Goal: Transaction & Acquisition: Purchase product/service

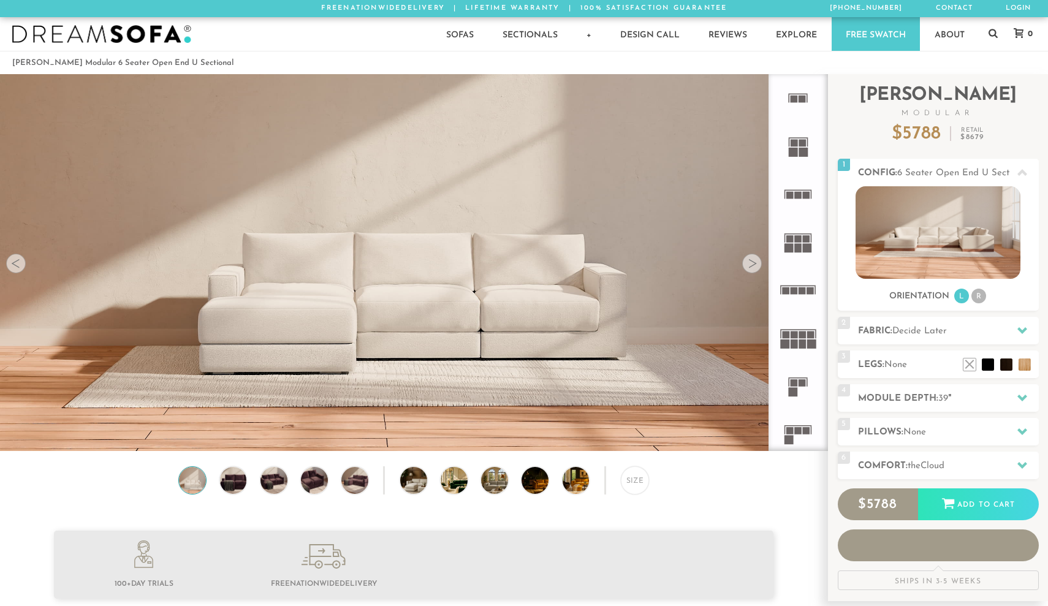
scroll to position [13961, 1048]
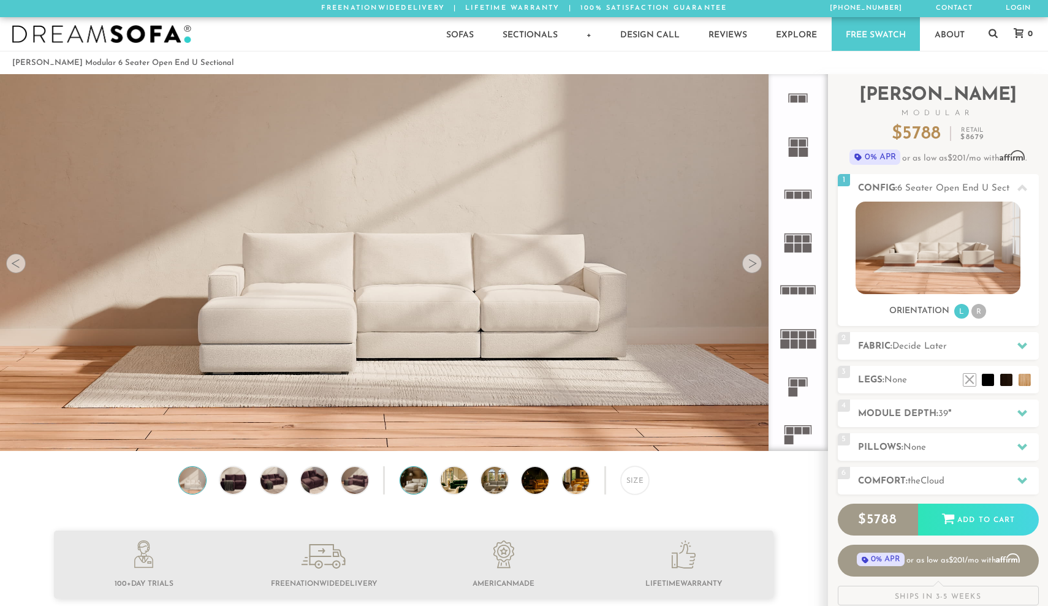
click at [406, 486] on img at bounding box center [424, 480] width 48 height 27
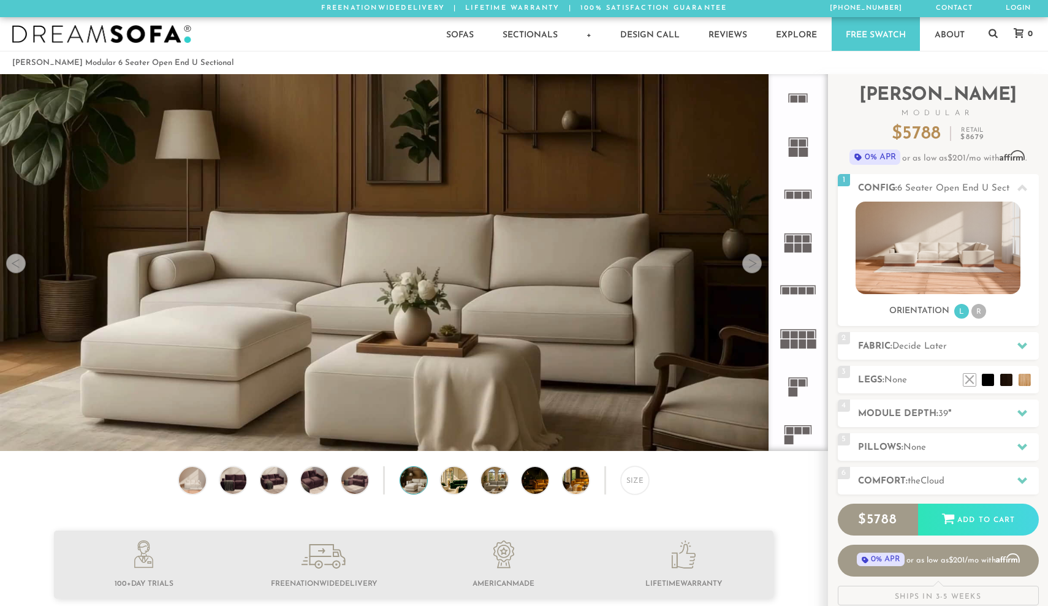
click at [370, 484] on div "Size" at bounding box center [414, 484] width 828 height 34
click at [322, 481] on img at bounding box center [314, 480] width 32 height 27
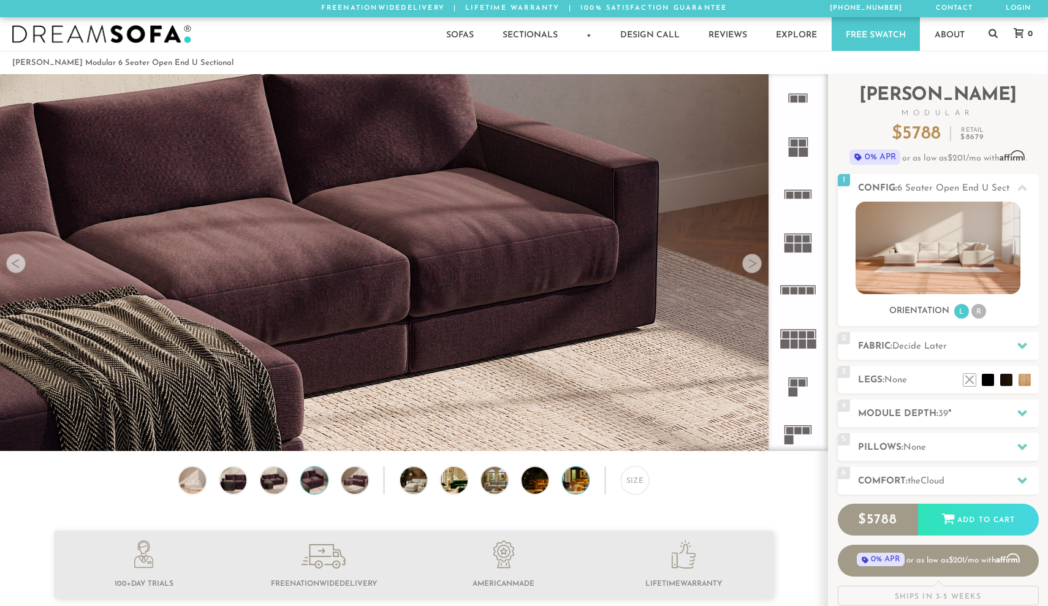
click at [576, 481] on img at bounding box center [587, 480] width 48 height 27
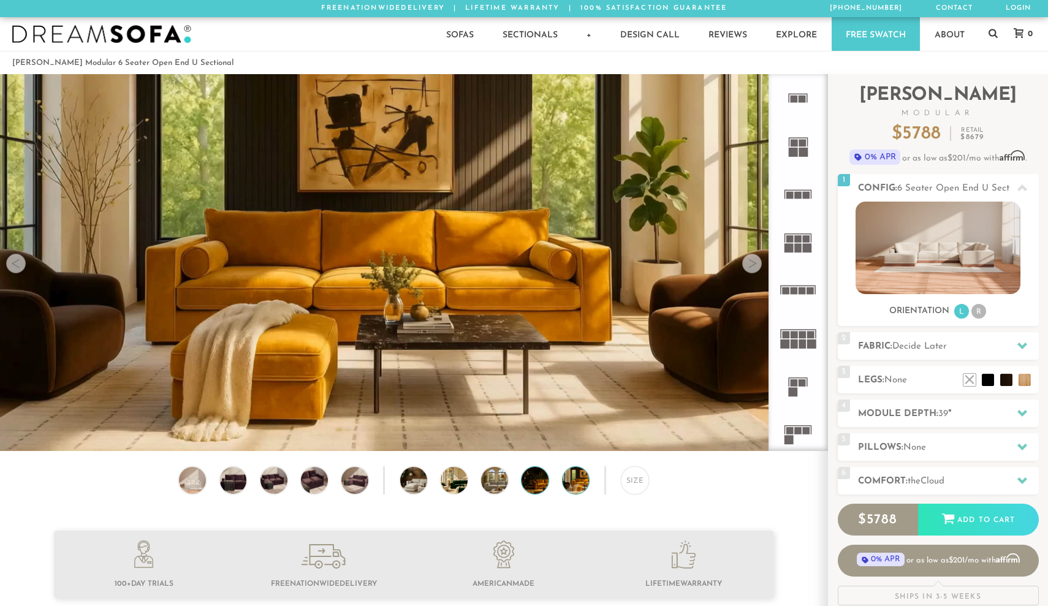
click at [534, 483] on img at bounding box center [546, 480] width 48 height 27
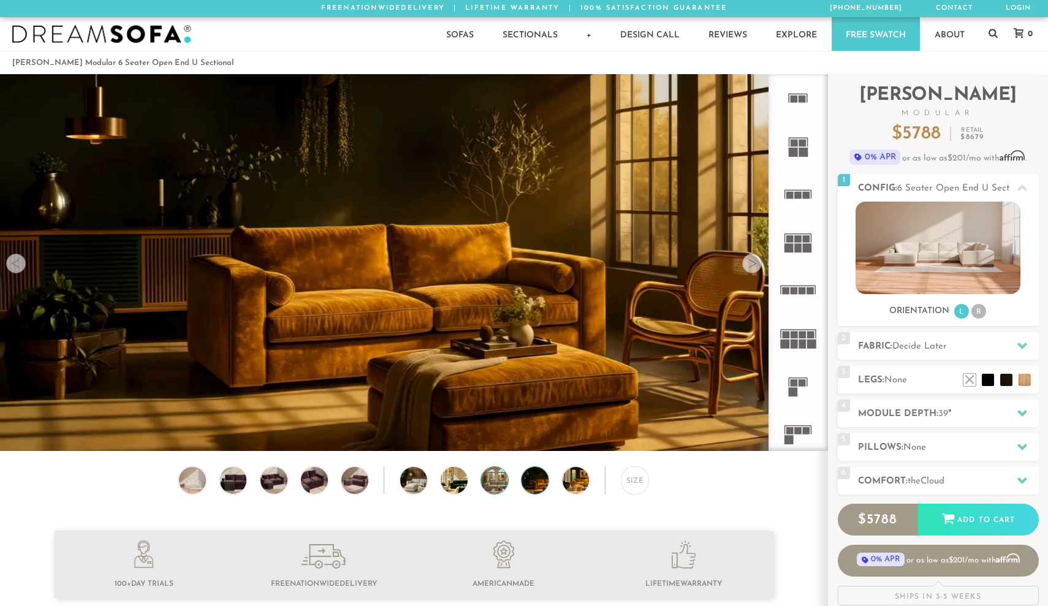
click at [498, 478] on img at bounding box center [505, 480] width 48 height 27
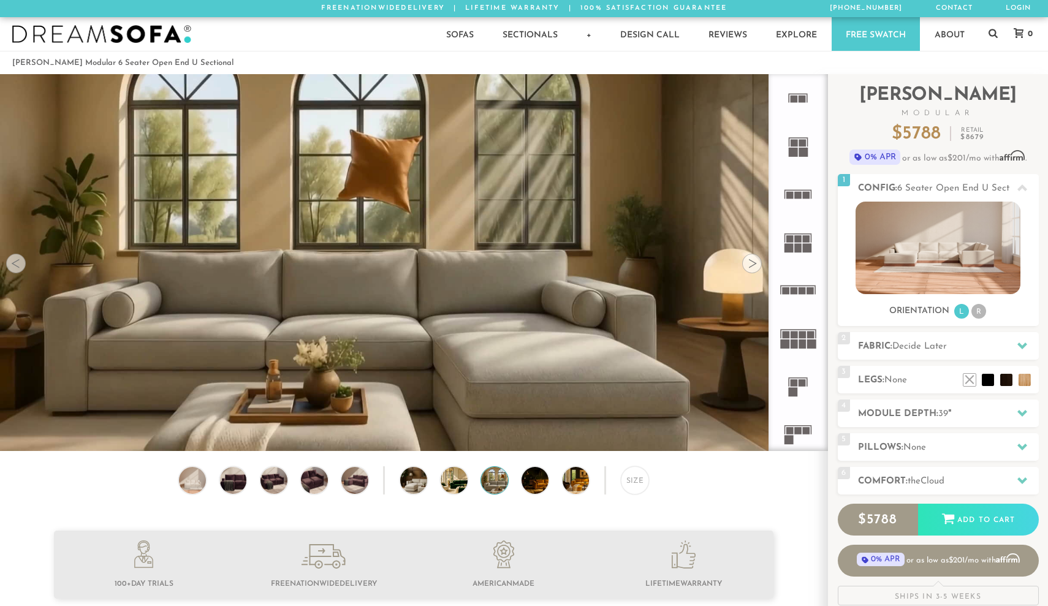
click at [428, 479] on div "Size" at bounding box center [414, 484] width 828 height 34
click at [415, 471] on img at bounding box center [424, 480] width 48 height 27
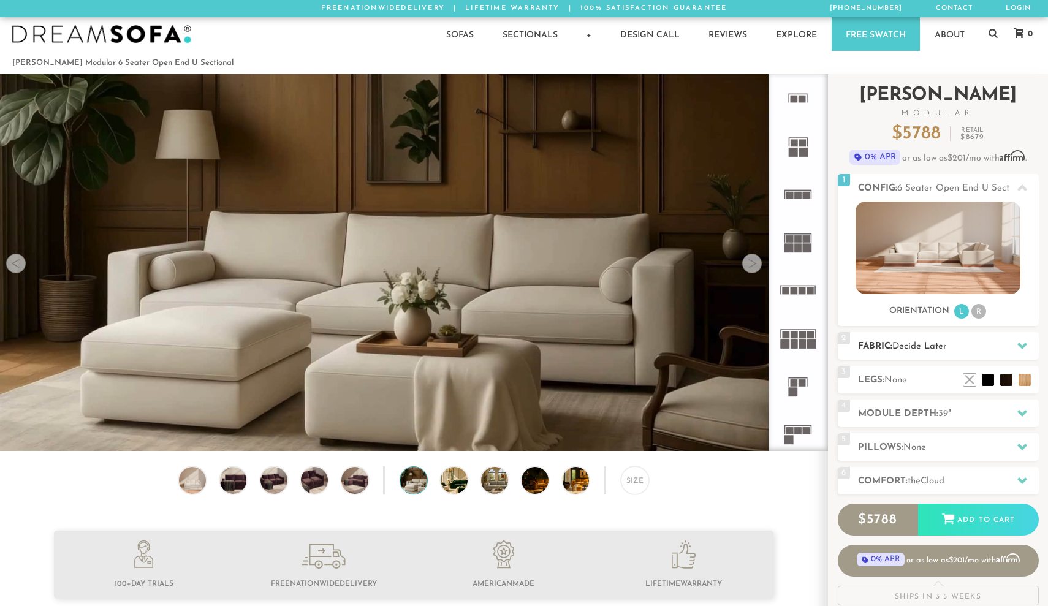
click at [944, 340] on h2 "Fabric: Decide Later" at bounding box center [948, 347] width 181 height 14
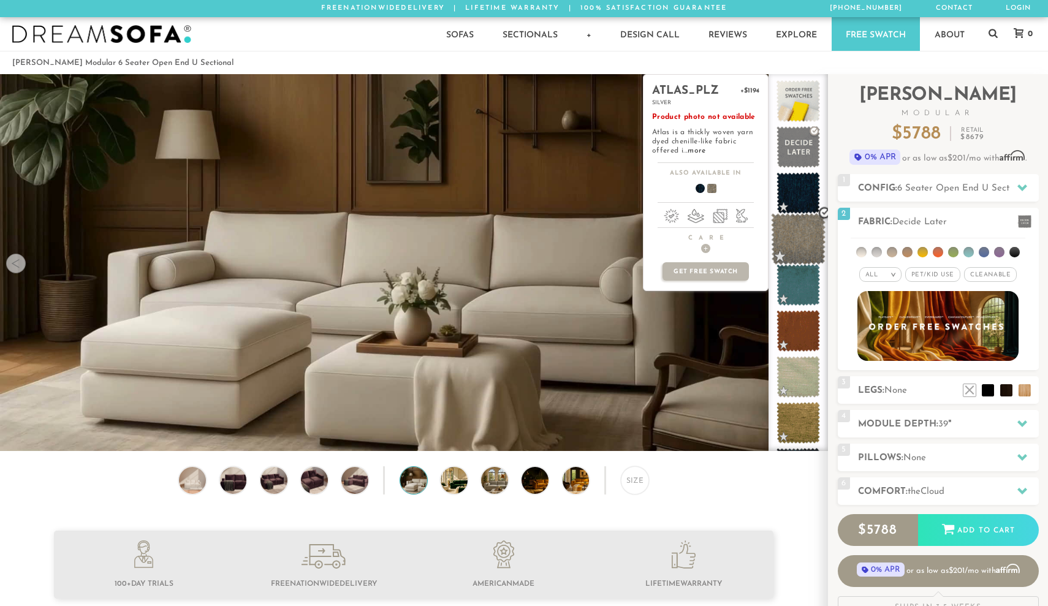
click at [809, 246] on span at bounding box center [798, 239] width 55 height 52
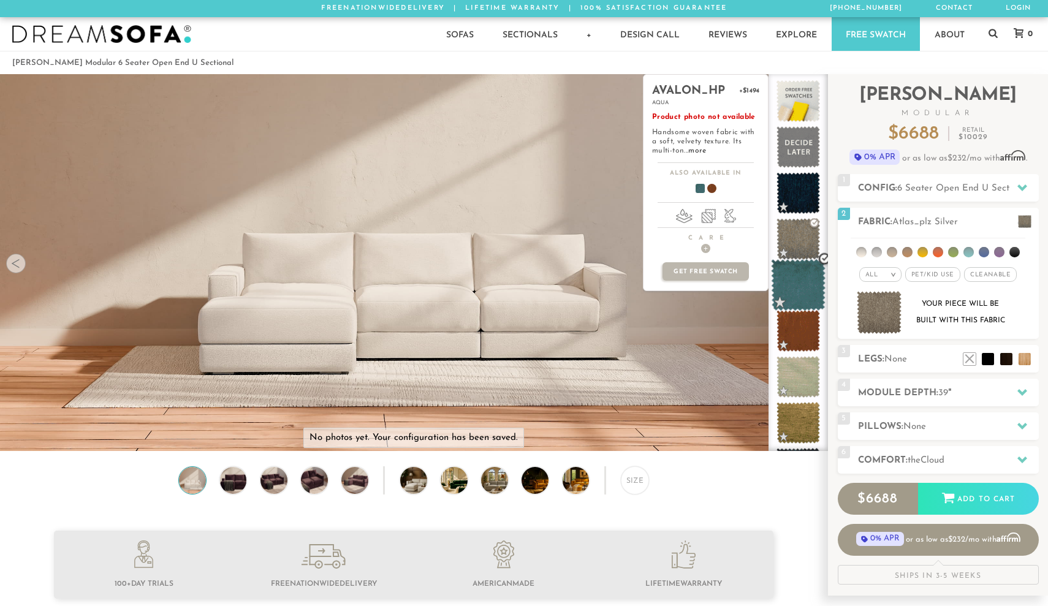
click at [804, 281] on span at bounding box center [798, 285] width 55 height 52
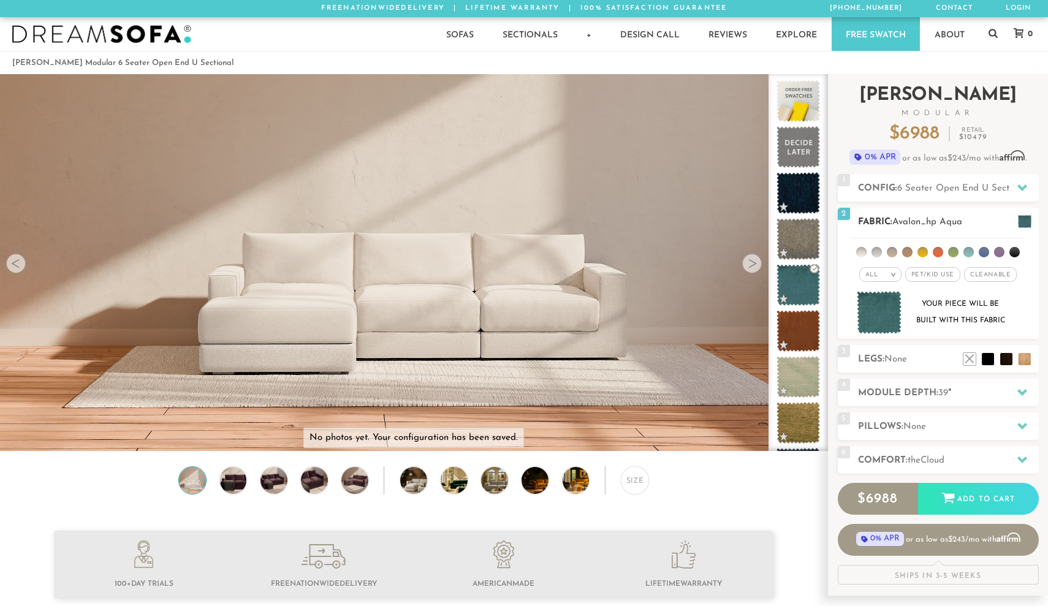
click at [952, 251] on li at bounding box center [953, 252] width 10 height 10
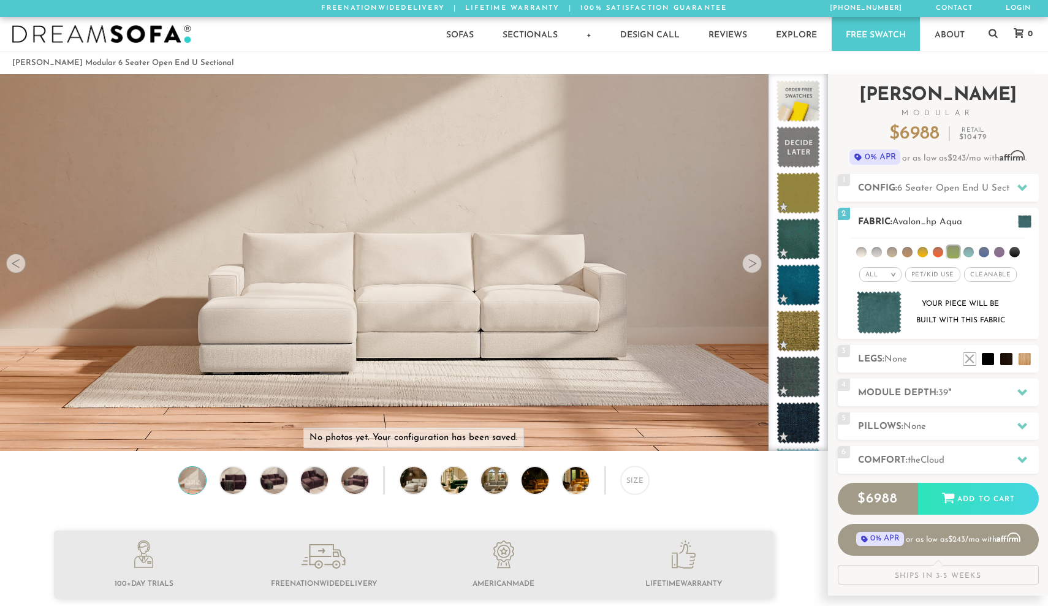
click at [952, 251] on li at bounding box center [953, 252] width 12 height 12
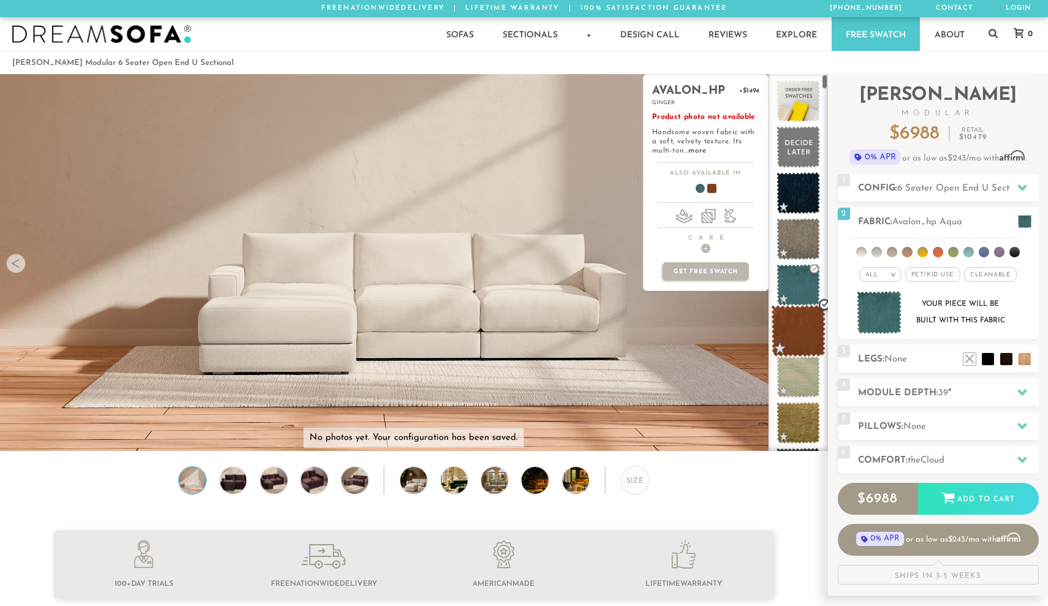
click at [800, 336] on span at bounding box center [798, 331] width 55 height 52
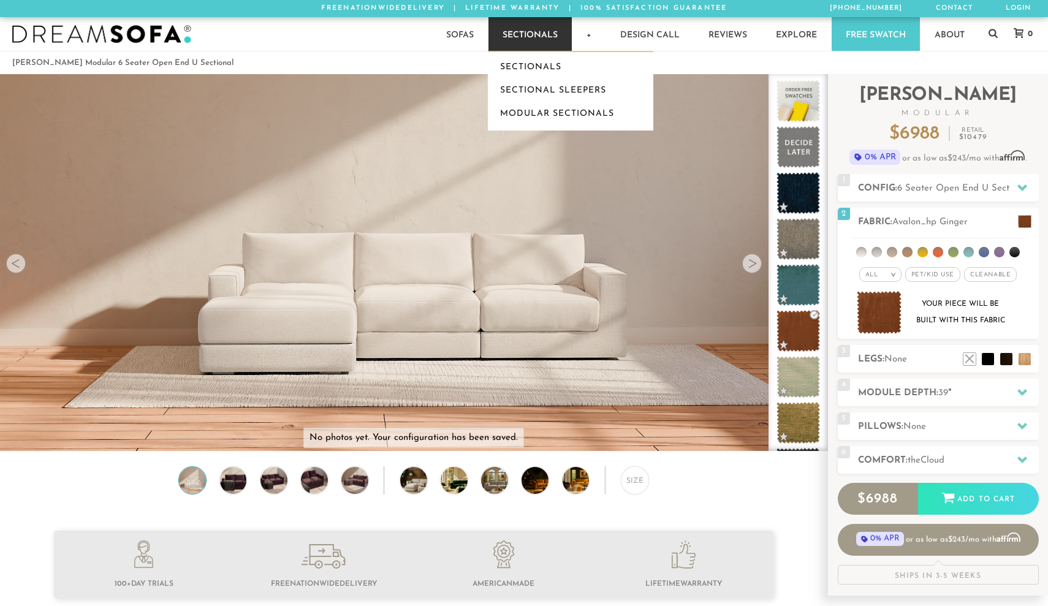
click at [540, 31] on link "Sectionals" at bounding box center [530, 34] width 83 height 34
